Goal: Task Accomplishment & Management: Manage account settings

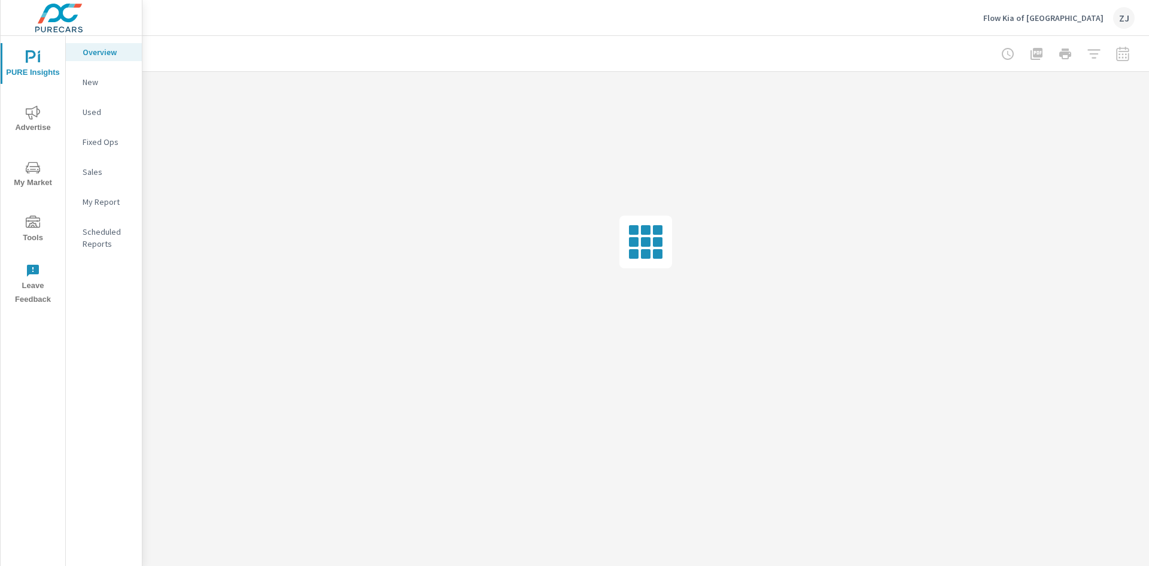
click at [44, 224] on span "Tools" at bounding box center [32, 229] width 57 height 29
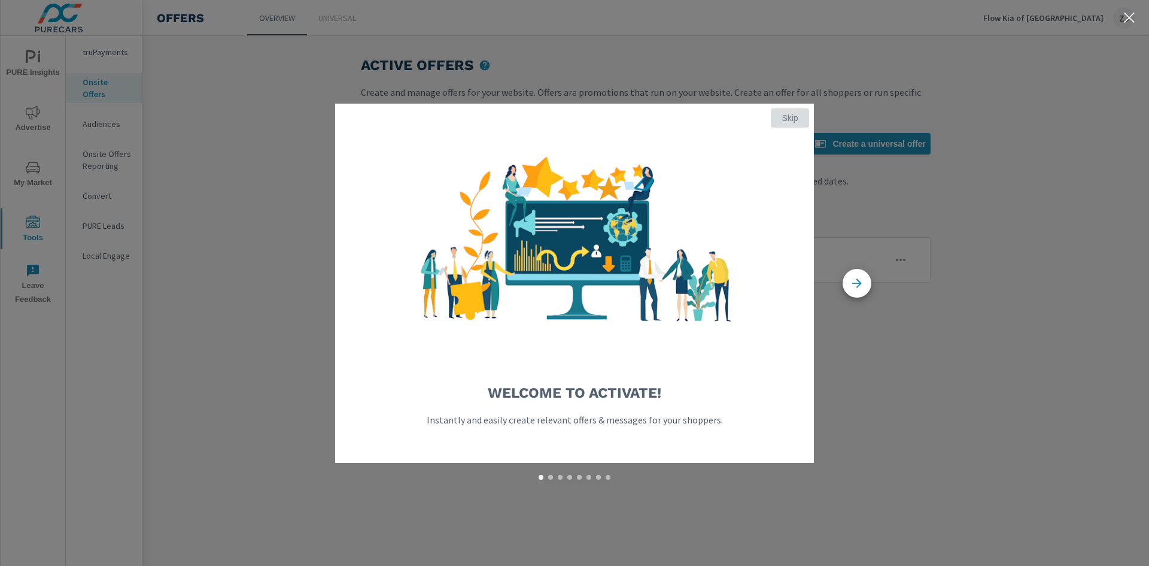
click at [795, 118] on span "Skip" at bounding box center [790, 118] width 29 height 11
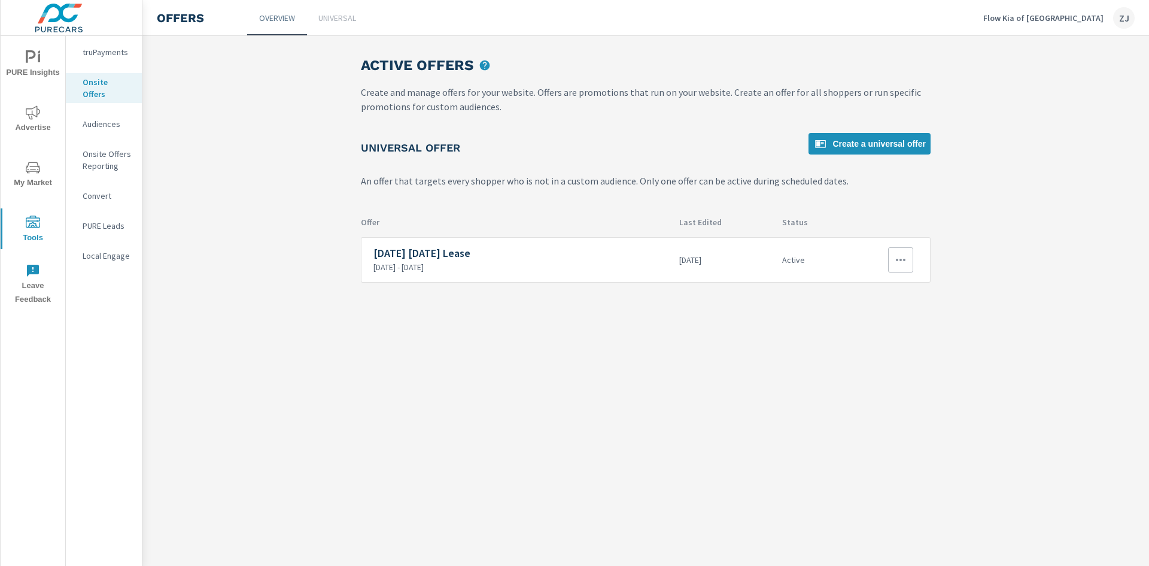
click at [569, 253] on h6 "[DATE] [DATE] Lease" at bounding box center [521, 253] width 296 height 12
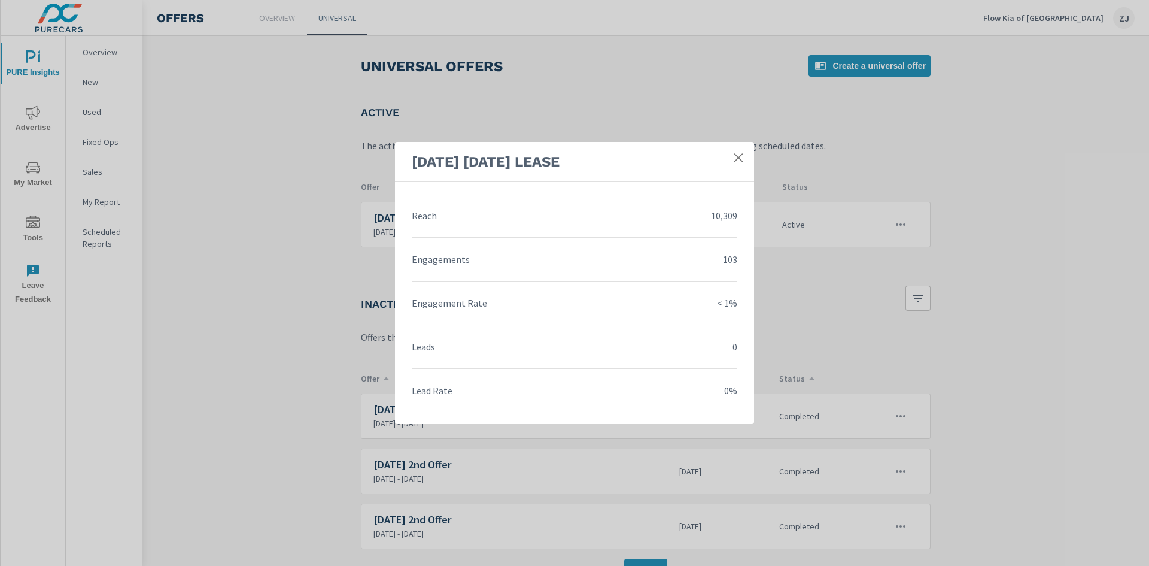
click at [730, 153] on link at bounding box center [739, 158] width 22 height 22
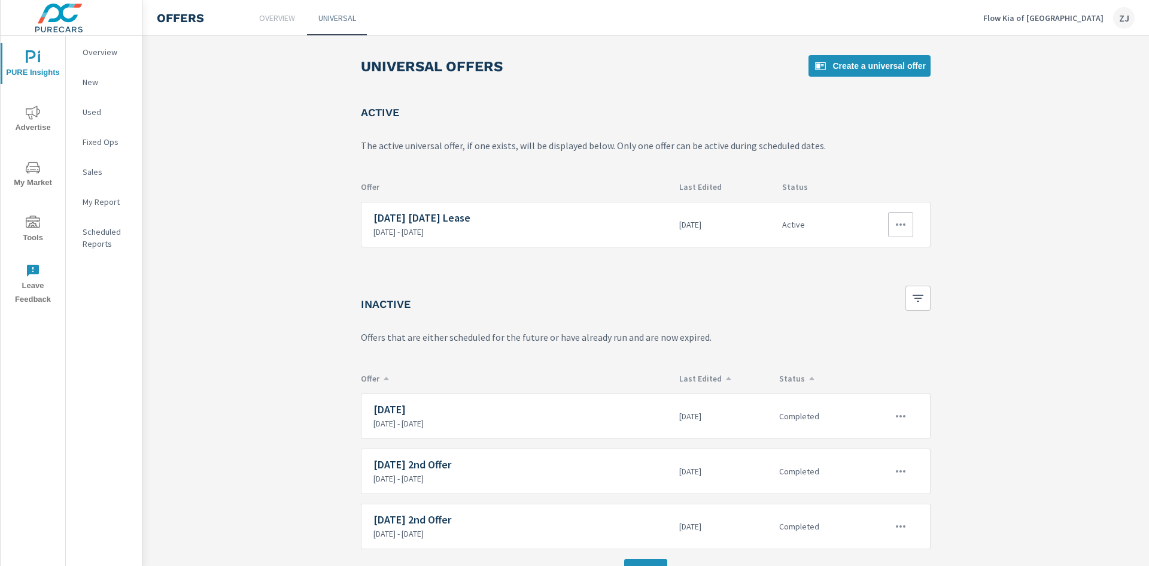
click at [894, 223] on icon "button" at bounding box center [901, 224] width 14 height 14
click at [865, 245] on div "Edit" at bounding box center [858, 252] width 17 height 14
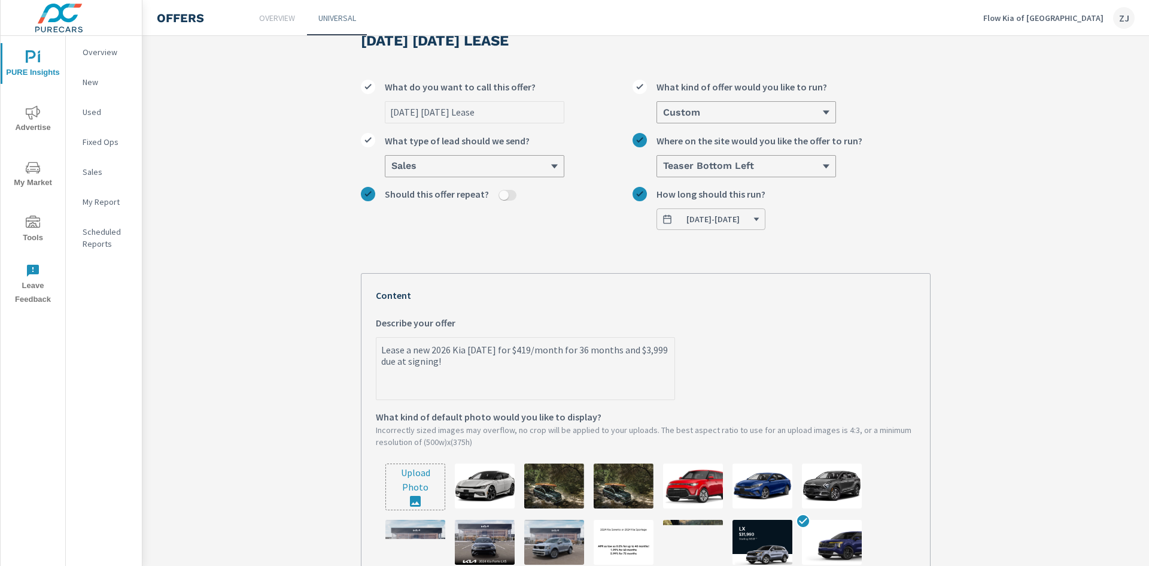
scroll to position [60, 0]
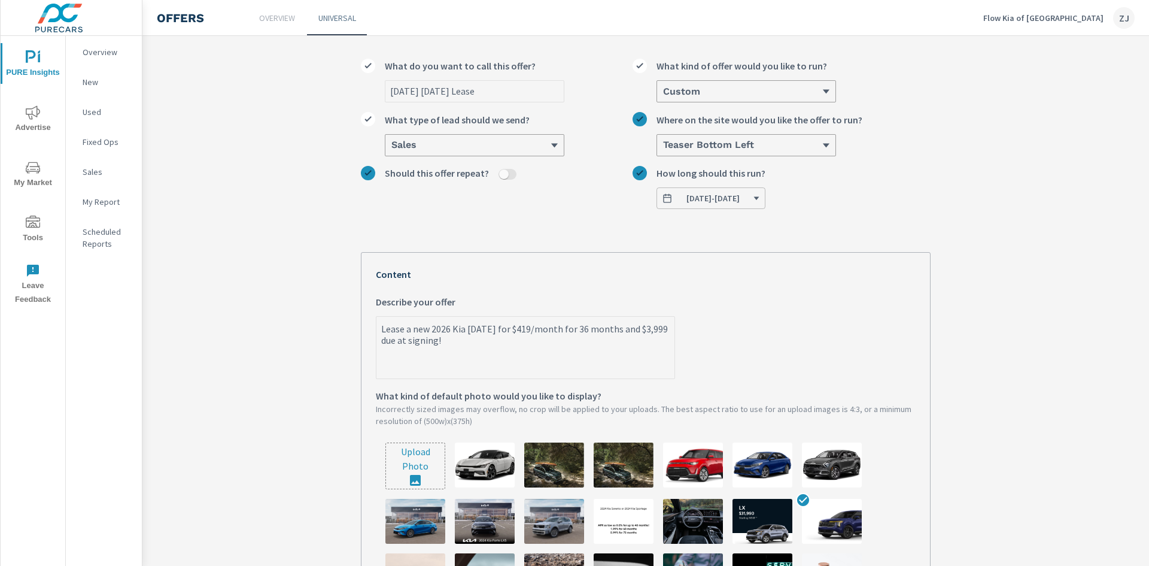
type textarea "x"
click at [536, 335] on textarea "Lease a new 2026 Kia [DATE] for $419/month for 36 months and $3,999 due at sign…" at bounding box center [525, 348] width 298 height 60
click at [529, 331] on textarea "Lease a new 2026 Kia [DATE] for $419/month for 36 months and $3,999 due at sign…" at bounding box center [525, 348] width 298 height 60
type textarea "Lease a new 2026 Kia [DATE] for $41/month for 36 months and $3,999 due at signi…"
type textarea "x"
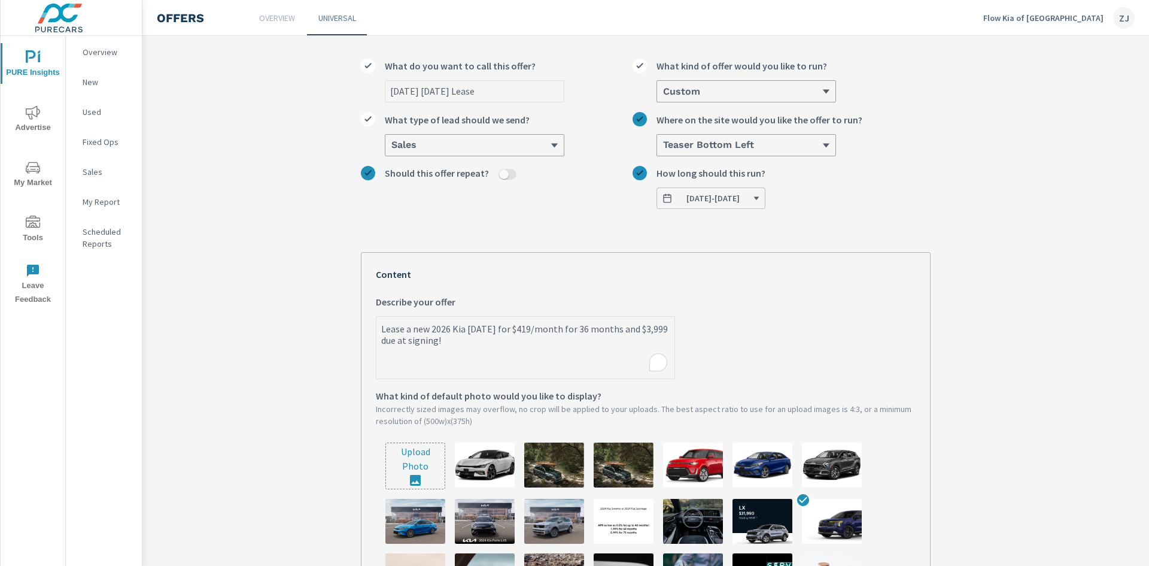
type textarea "x"
type textarea "Lease a new 2026 Kia [DATE] for $4/month for 36 months and $3,999 due at signin…"
type textarea "x"
type textarea "Lease a new 2026 Kia [DATE] for $/month for 36 months and $3,999 due at signing!"
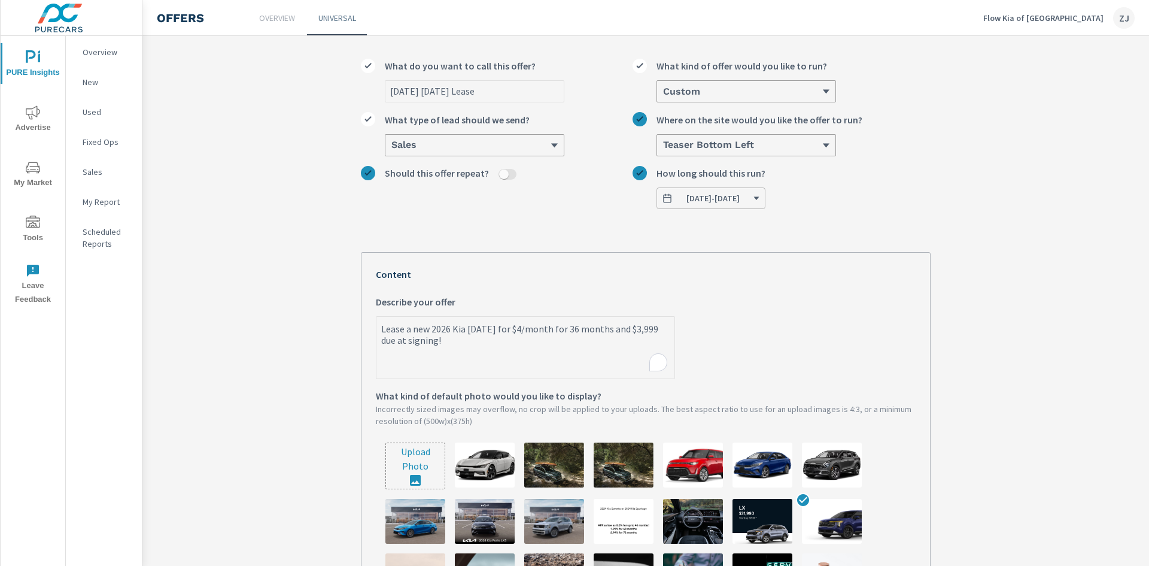
type textarea "x"
type textarea "Lease a new 2026 Kia [DATE] for $3/month for 36 months and $3,999 due at signin…"
type textarea "x"
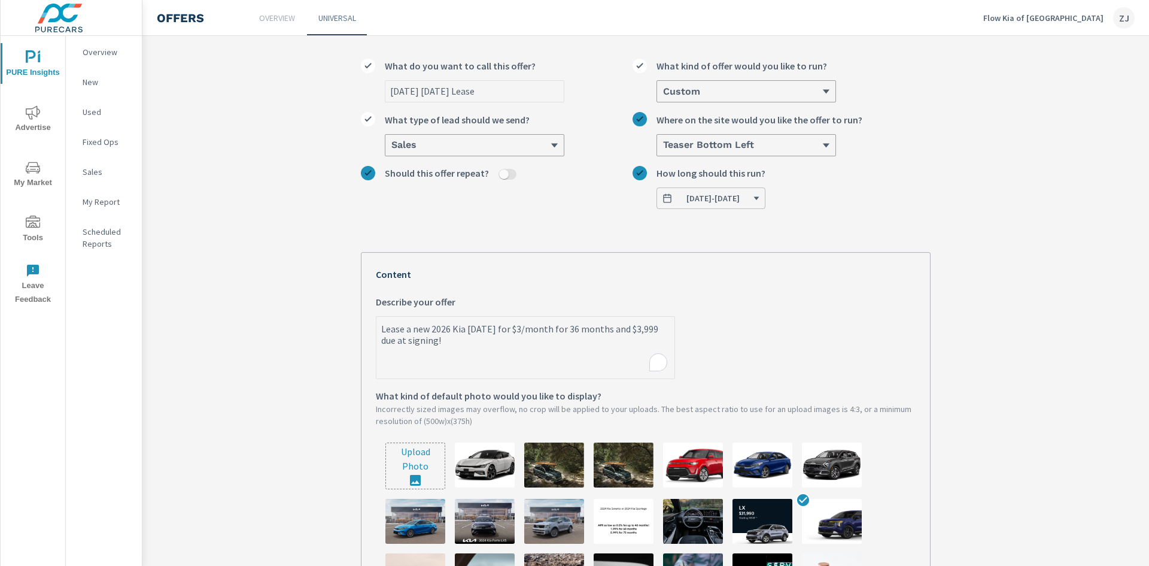
type textarea "Lease a new 2026 Kia [DATE] for $36/month for 36 months and $3,999 due at signi…"
type textarea "x"
type textarea "Lease a new 2026 Kia [DATE] for $369/month for 36 months and $3,999 due at sign…"
type textarea "x"
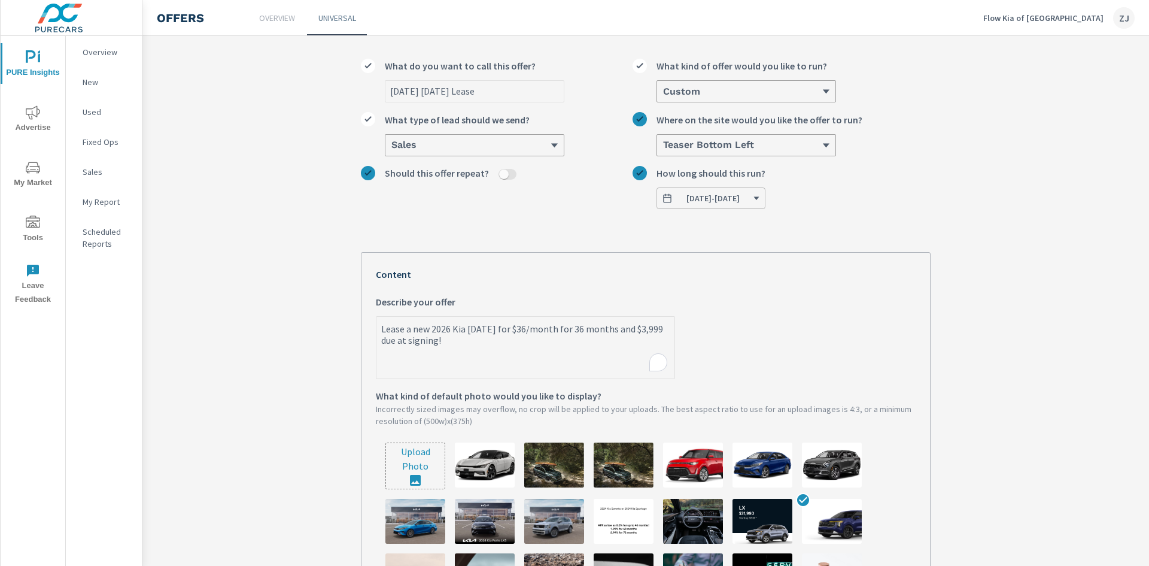
type textarea "x"
click at [640, 331] on textarea "Lease a new 2026 Kia [DATE] for $369/month for 36 months and $3,999 due at sign…" at bounding box center [525, 348] width 298 height 60
